Goal: Task Accomplishment & Management: Manage account settings

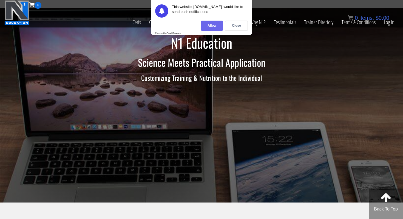
click at [215, 27] on div "Allow" at bounding box center [212, 26] width 22 height 10
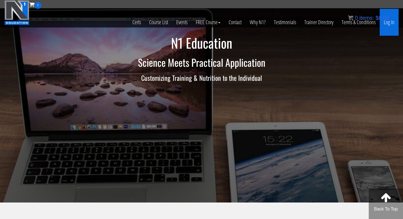
click at [390, 22] on link "Log In" at bounding box center [389, 22] width 19 height 27
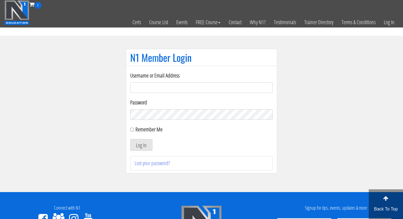
type input "coachliamchen@gmail.com"
click at [140, 131] on label "Remember Me" at bounding box center [148, 128] width 27 height 7
click at [134, 131] on input "Remember Me" at bounding box center [132, 130] width 4 height 4
checkbox input "true"
click at [140, 140] on button "Log In" at bounding box center [141, 145] width 22 height 12
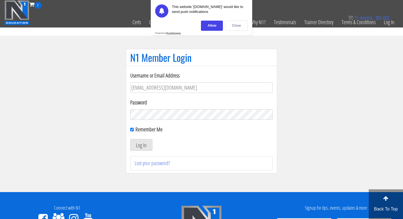
click at [236, 25] on div "Close" at bounding box center [236, 26] width 23 height 10
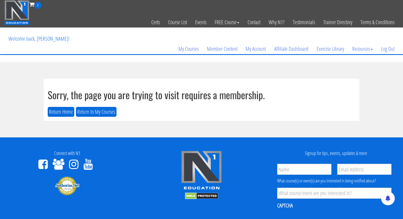
click at [195, 94] on h1 "Sorry, the page you are trying to visit requires a membership." at bounding box center [202, 94] width 308 height 11
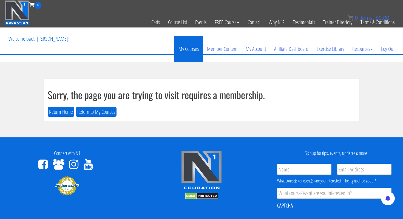
click at [194, 48] on link "My Courses" at bounding box center [188, 49] width 29 height 26
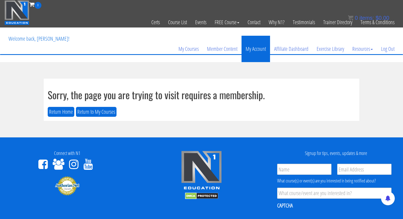
click at [253, 50] on link "My Account" at bounding box center [256, 49] width 29 height 26
